Goal: Information Seeking & Learning: Learn about a topic

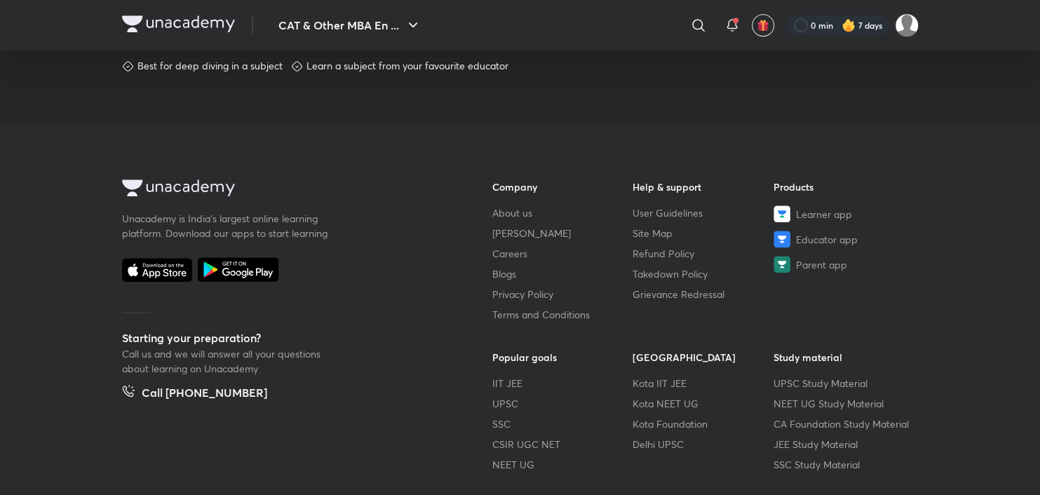
scroll to position [835, 0]
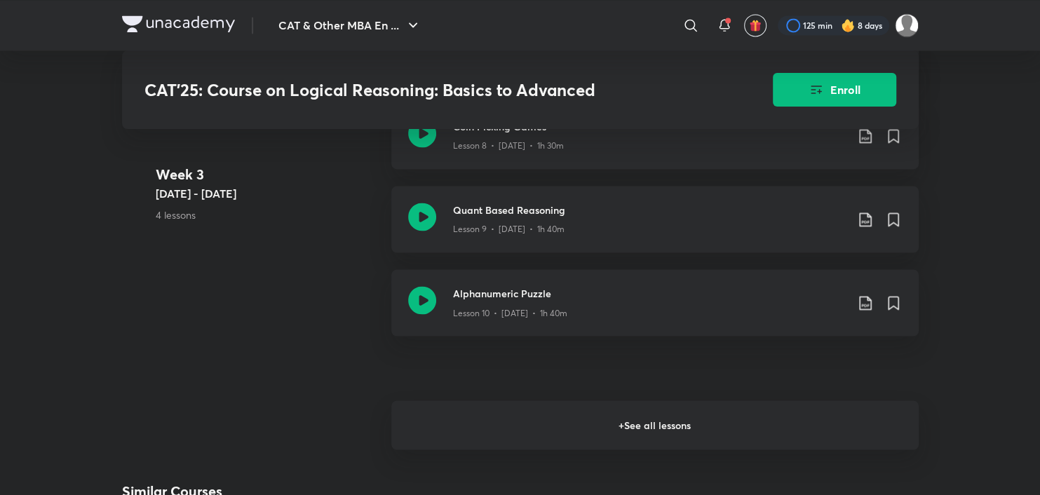
scroll to position [1635, 0]
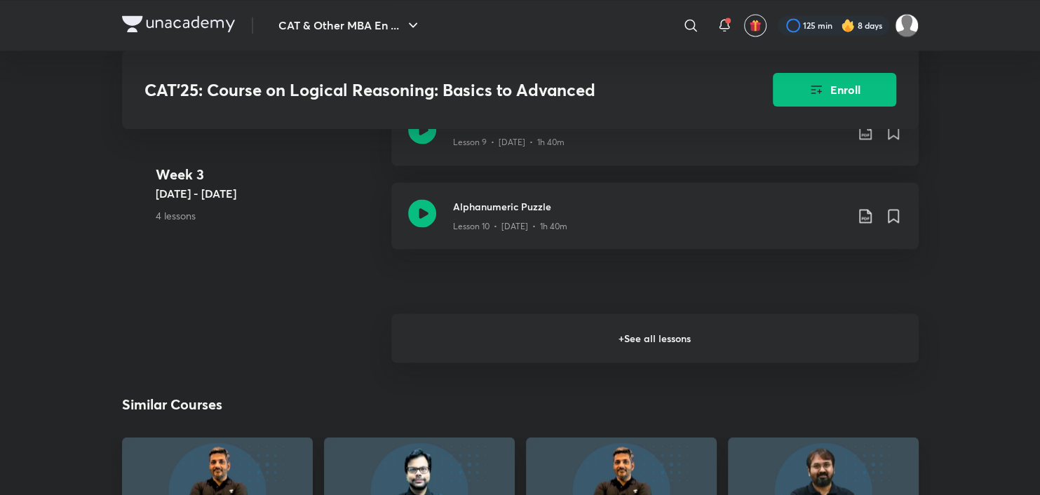
click at [552, 356] on h6 "+ See all lessons" at bounding box center [654, 337] width 527 height 49
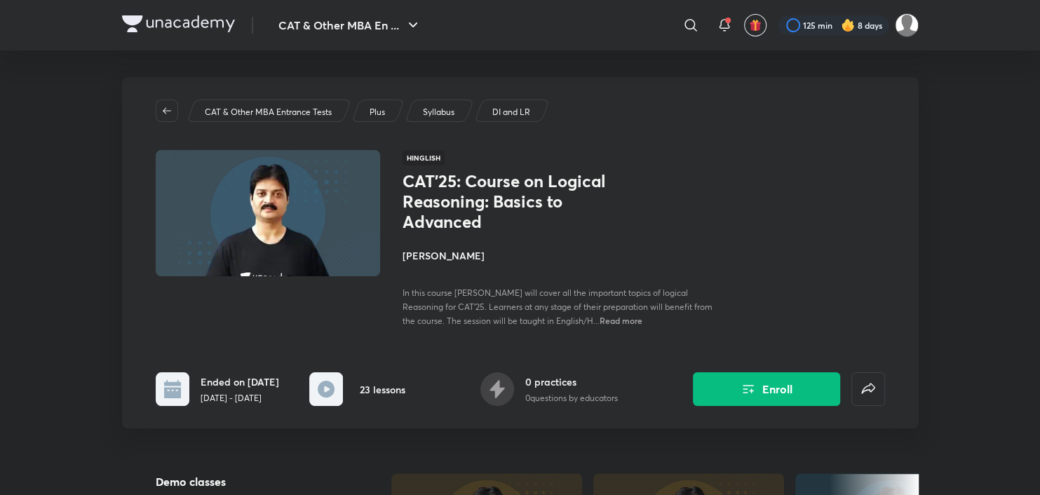
scroll to position [0, 0]
